Goal: Transaction & Acquisition: Obtain resource

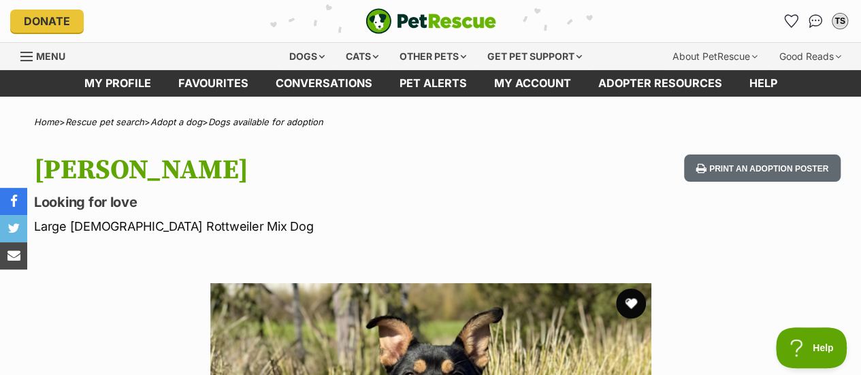
click at [627, 299] on button "favourite" at bounding box center [631, 304] width 30 height 30
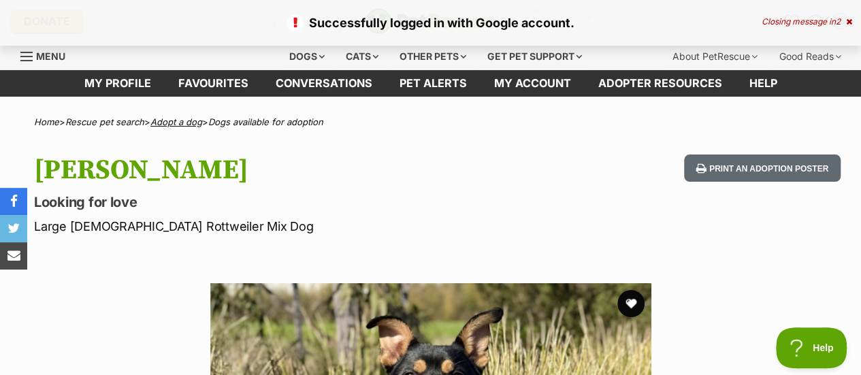
click at [179, 123] on link "Adopt a dog" at bounding box center [176, 121] width 52 height 11
